Goal: Find specific page/section: Find specific page/section

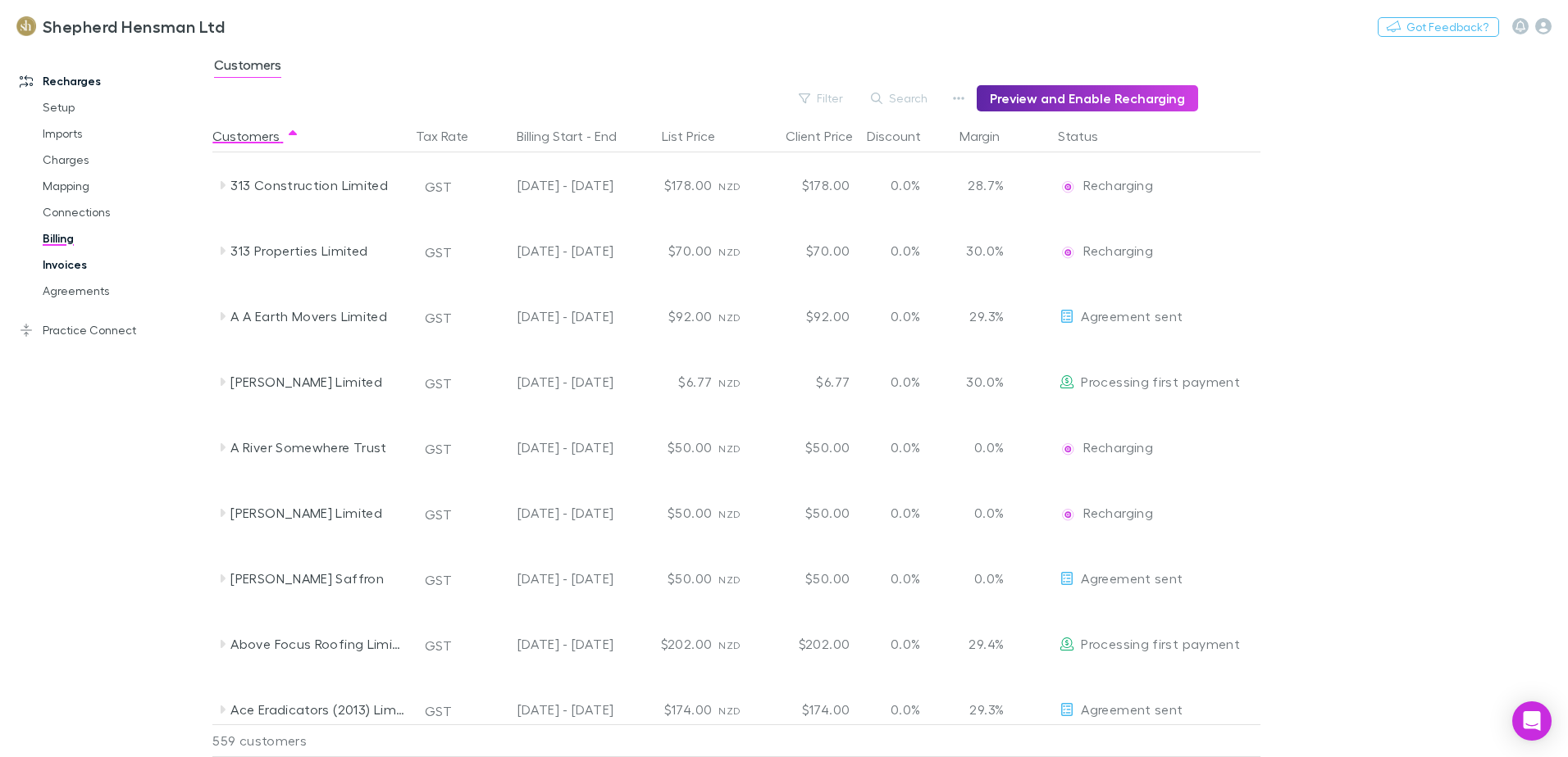
click at [72, 265] on link "Invoices" at bounding box center [124, 265] width 196 height 27
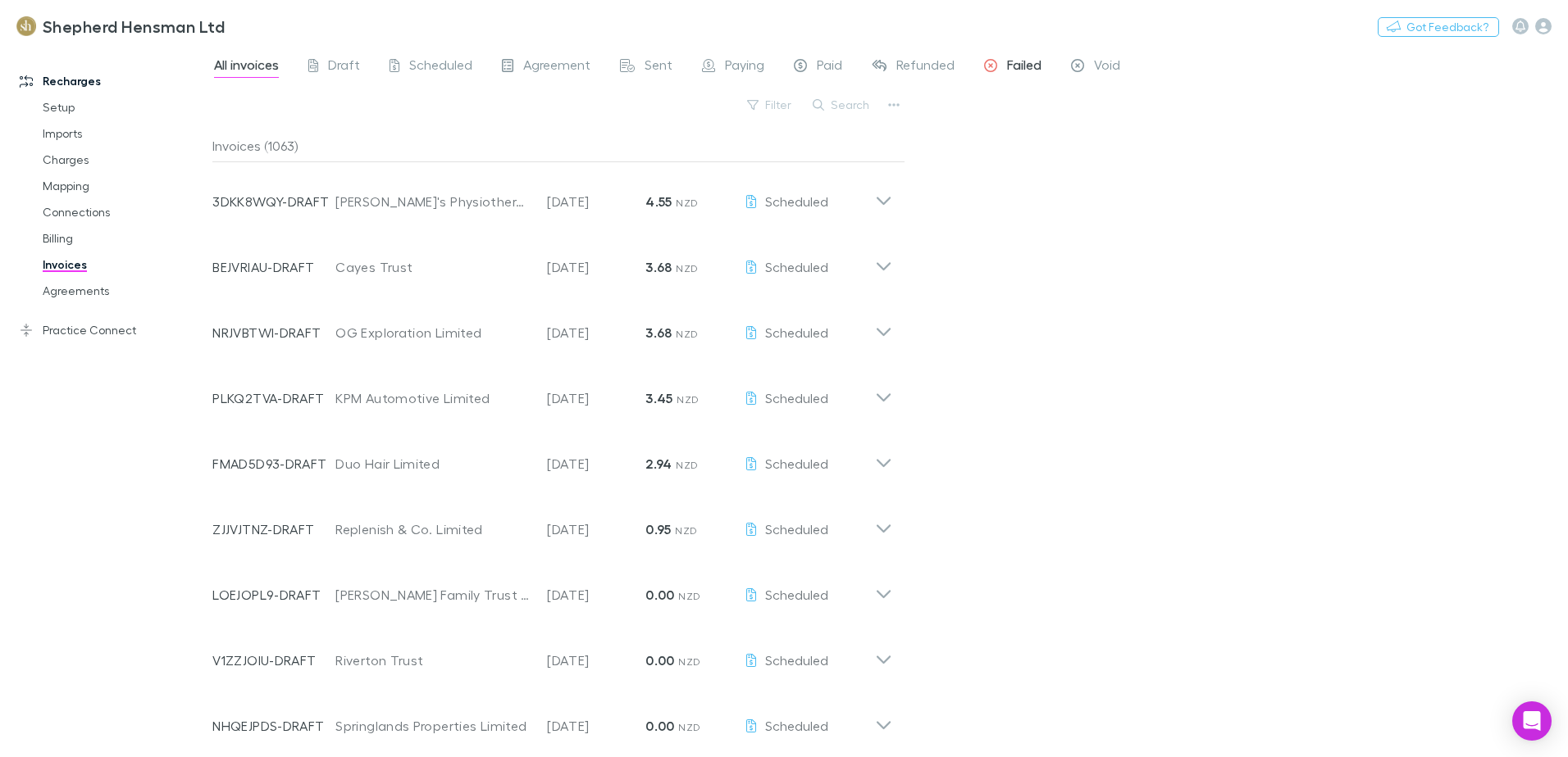
click at [1021, 69] on span "Failed" at bounding box center [1024, 67] width 35 height 22
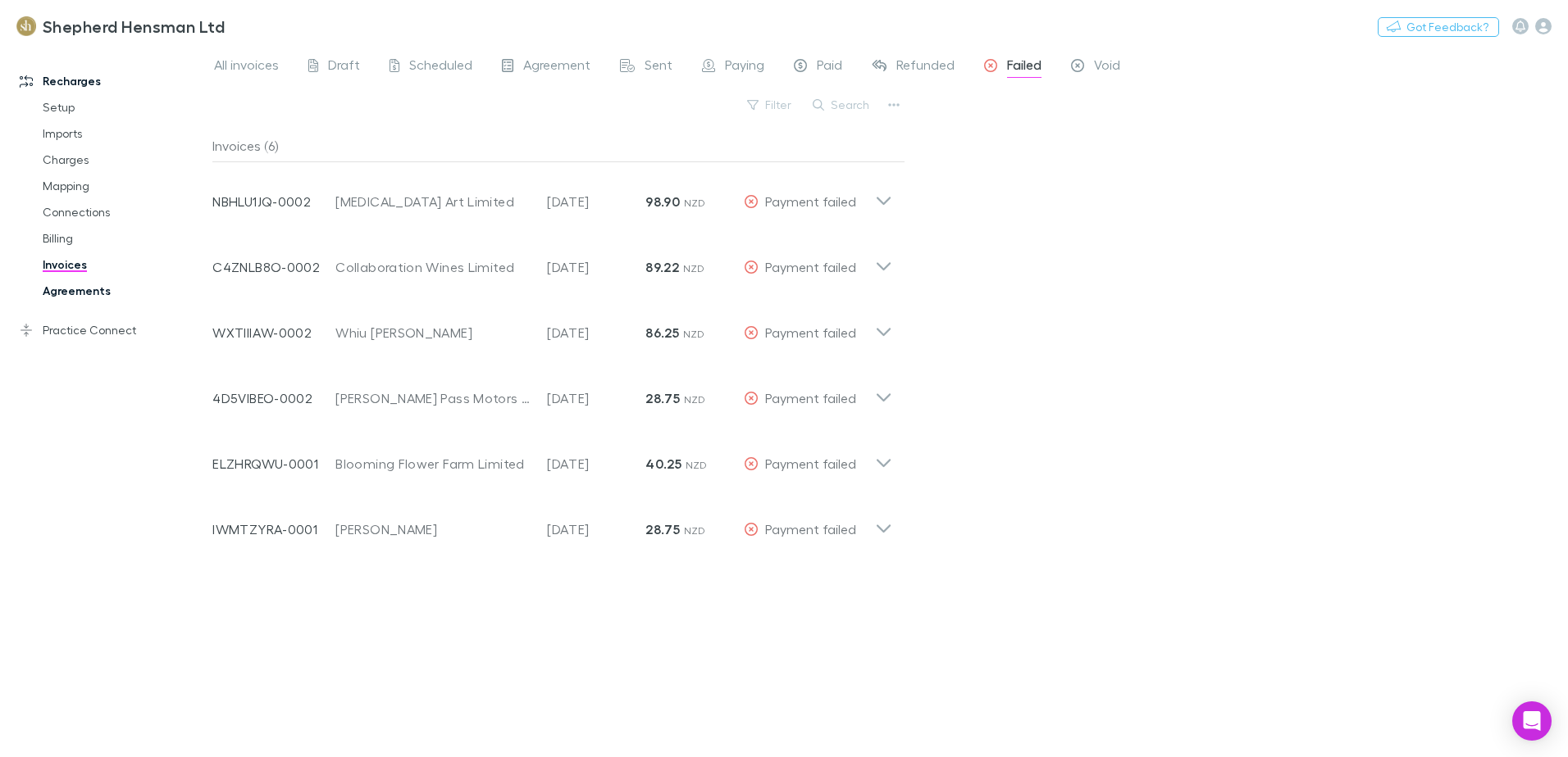
click at [84, 293] on link "Agreements" at bounding box center [124, 291] width 196 height 27
